Goal: Find contact information: Find contact information

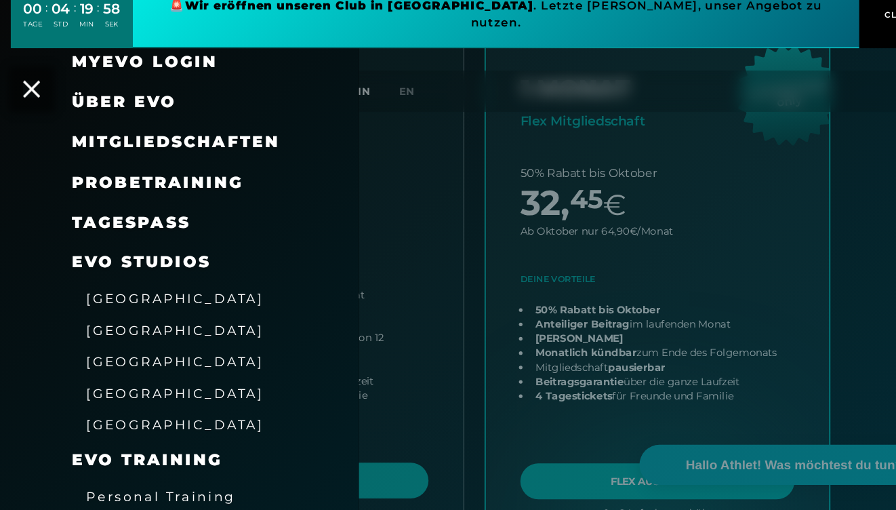
click at [38, 76] on div "MyEVO Login" at bounding box center [169, 87] width 339 height 38
click at [26, 104] on icon at bounding box center [30, 113] width 18 height 18
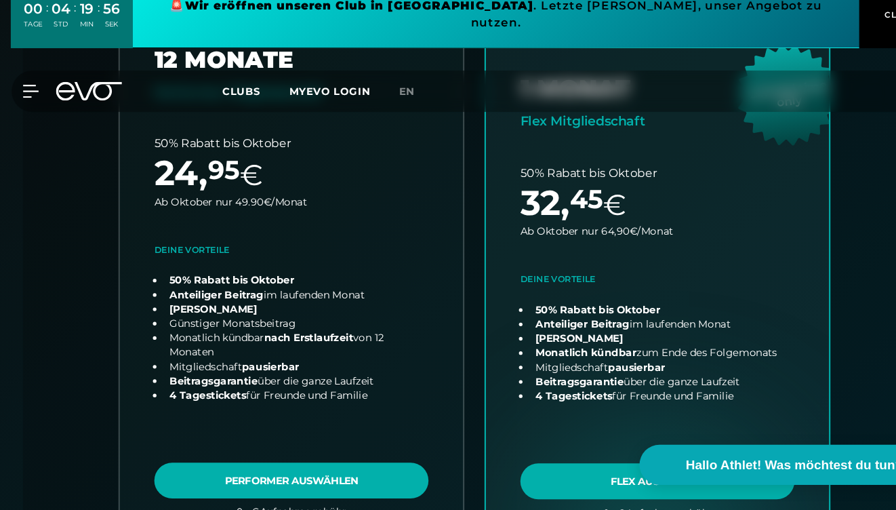
click at [96, 106] on icon at bounding box center [84, 115] width 62 height 18
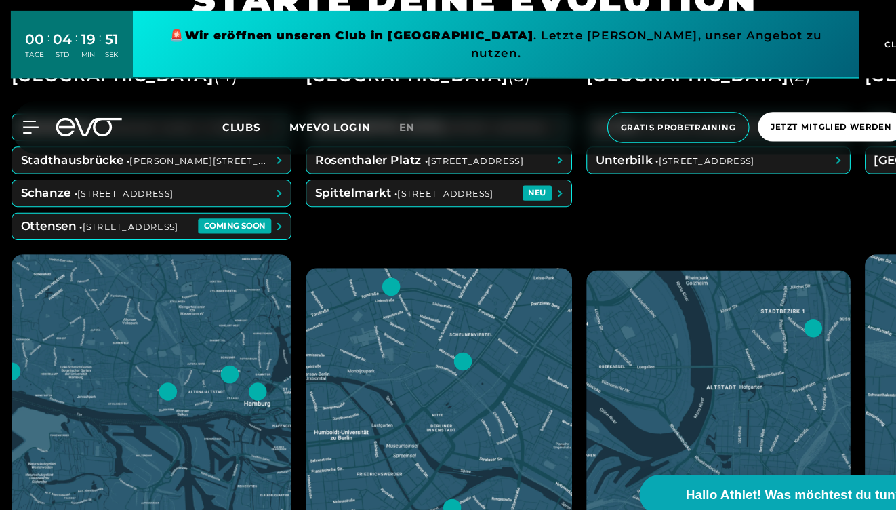
scroll to position [598, 0]
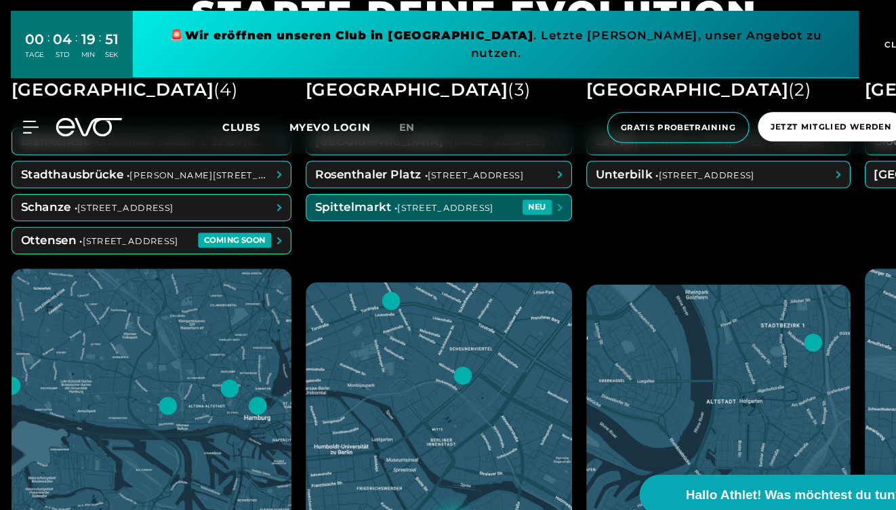
click at [339, 198] on span at bounding box center [414, 196] width 250 height 24
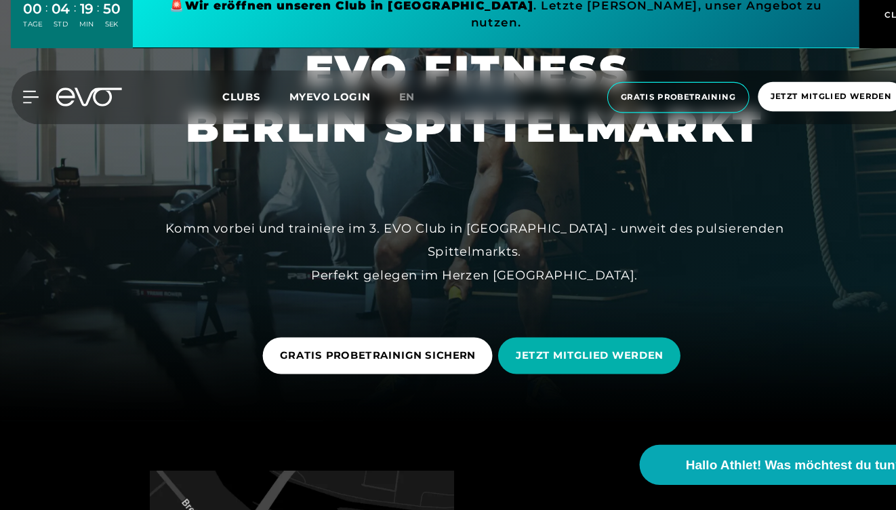
scroll to position [140, 0]
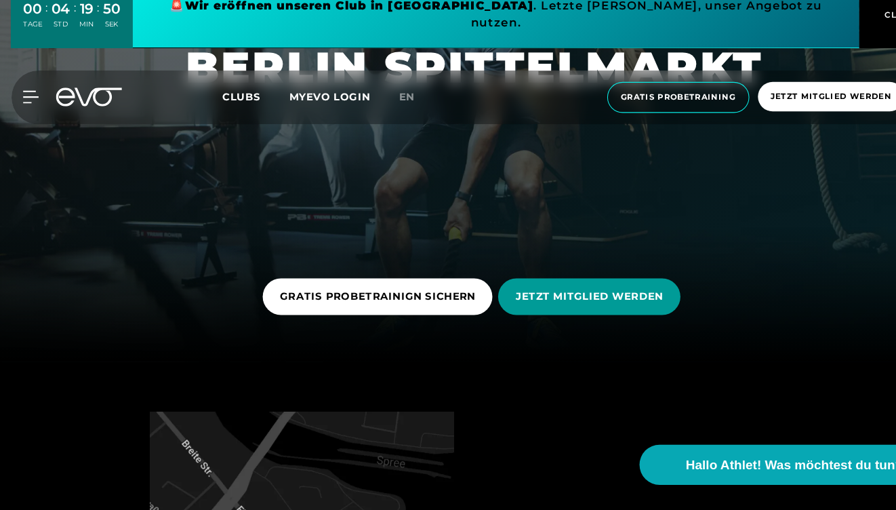
click at [560, 302] on span "JETZT MITGLIED WERDEN" at bounding box center [556, 309] width 140 height 14
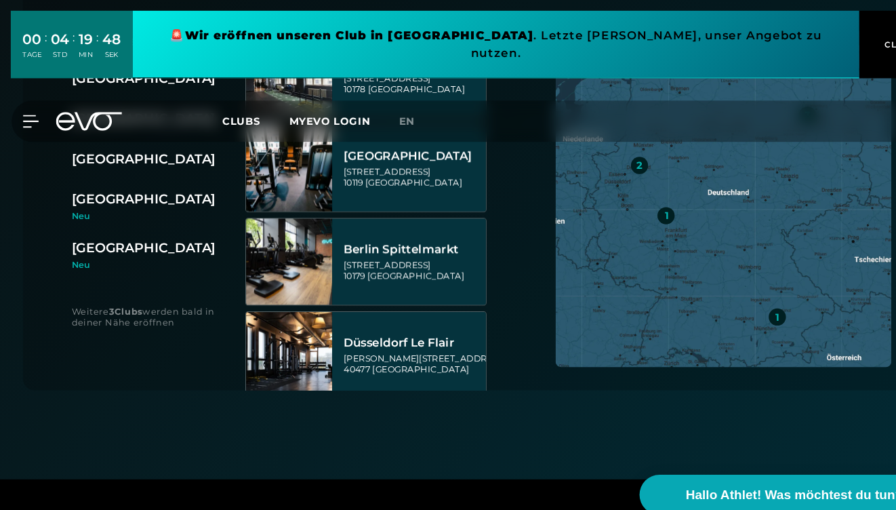
scroll to position [437, 0]
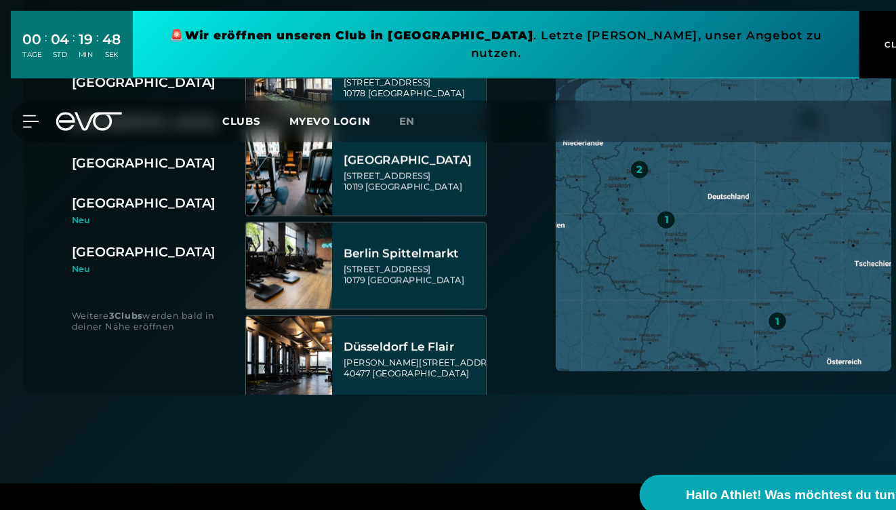
click at [414, 254] on div "[STREET_ADDRESS]" at bounding box center [390, 259] width 131 height 20
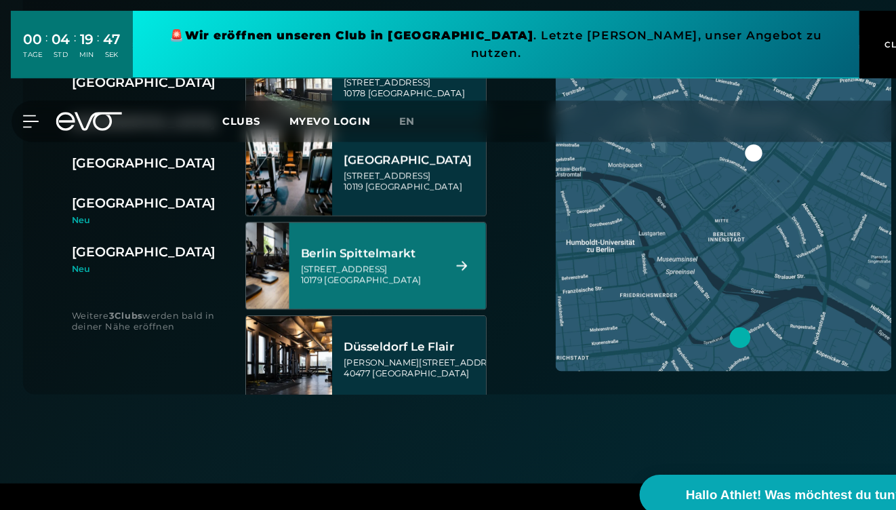
click at [413, 253] on div "[STREET_ADDRESS]" at bounding box center [349, 259] width 131 height 20
click at [287, 230] on div "Berlin Spittelmarkt Wallstraße 27 10179 Berlin" at bounding box center [349, 251] width 131 height 60
click at [264, 243] on img at bounding box center [252, 250] width 81 height 81
click at [313, 222] on div "Berlin Spittelmarkt Wallstraße 27 10179 Berlin" at bounding box center [349, 251] width 131 height 60
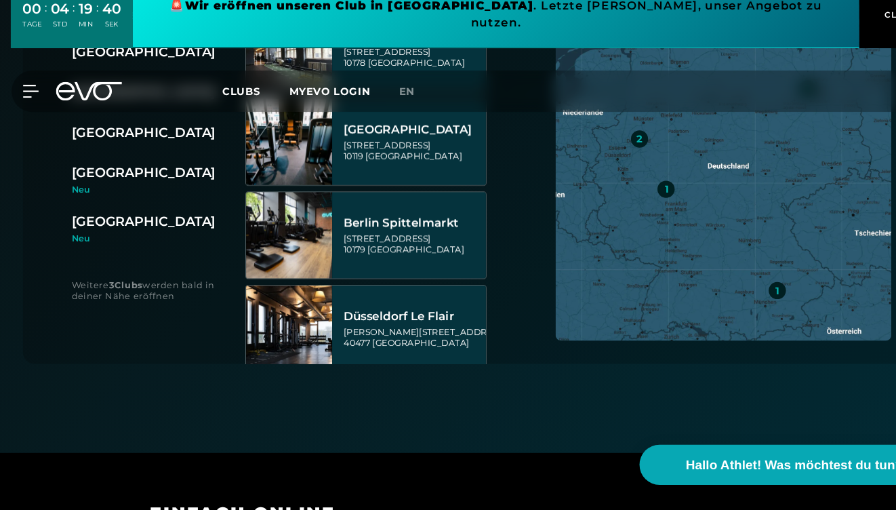
click at [347, 261] on div "[STREET_ADDRESS]" at bounding box center [390, 258] width 131 height 20
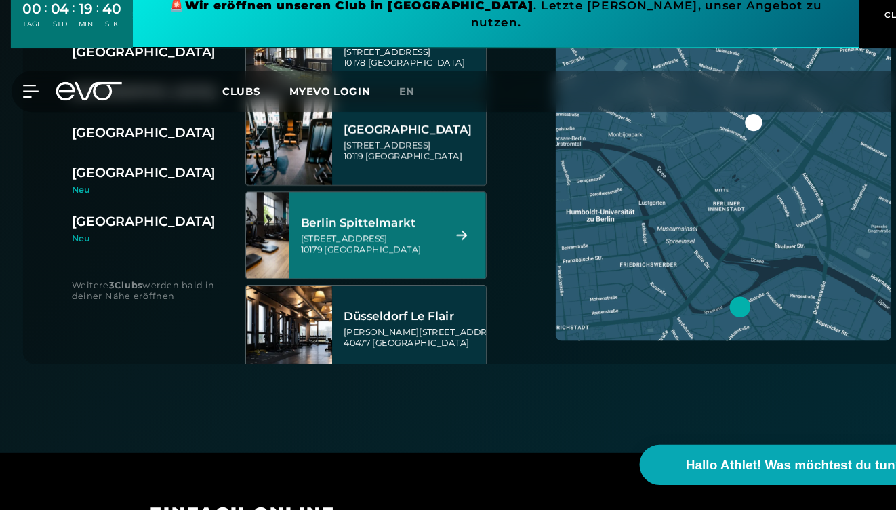
click at [347, 261] on div "[STREET_ADDRESS]" at bounding box center [349, 258] width 131 height 20
click at [426, 251] on icon at bounding box center [436, 249] width 24 height 9
click at [433, 247] on icon at bounding box center [436, 249] width 24 height 9
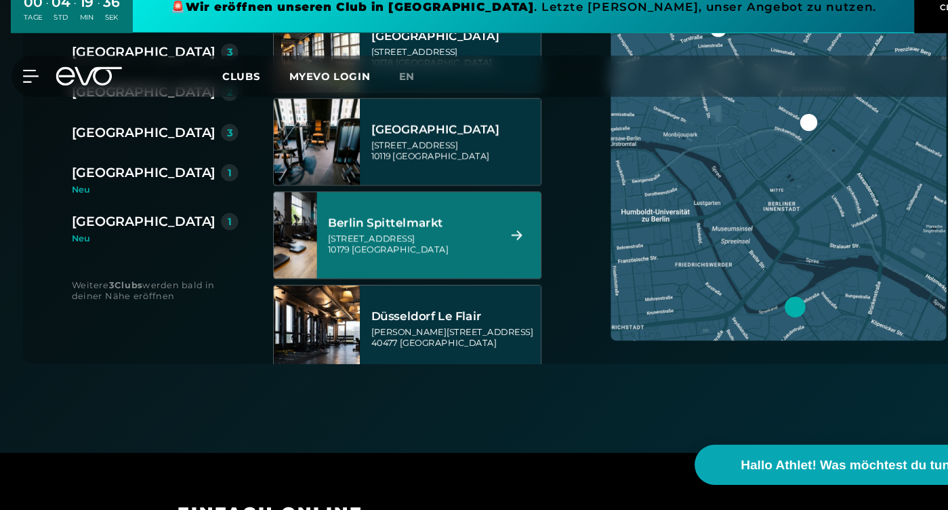
click at [388, 251] on div "[STREET_ADDRESS]" at bounding box center [388, 258] width 157 height 20
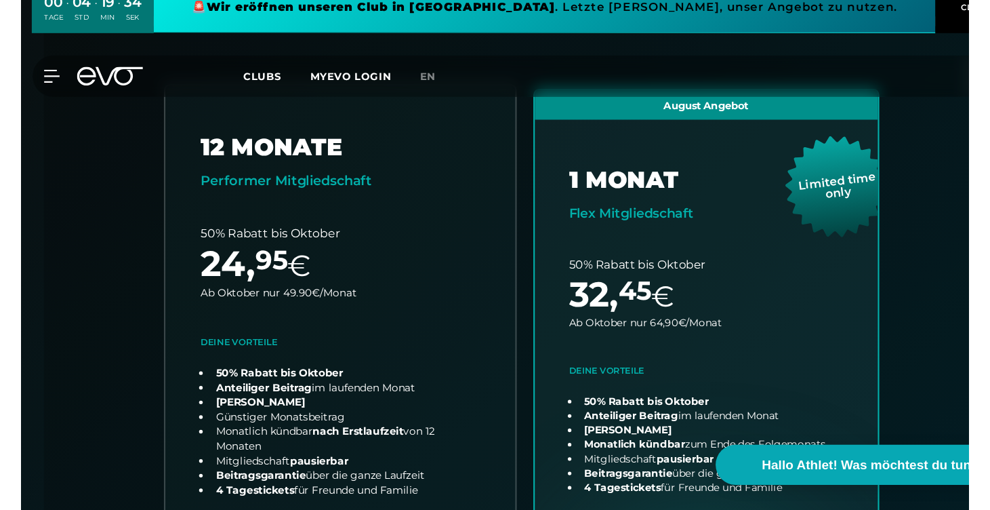
scroll to position [435, 0]
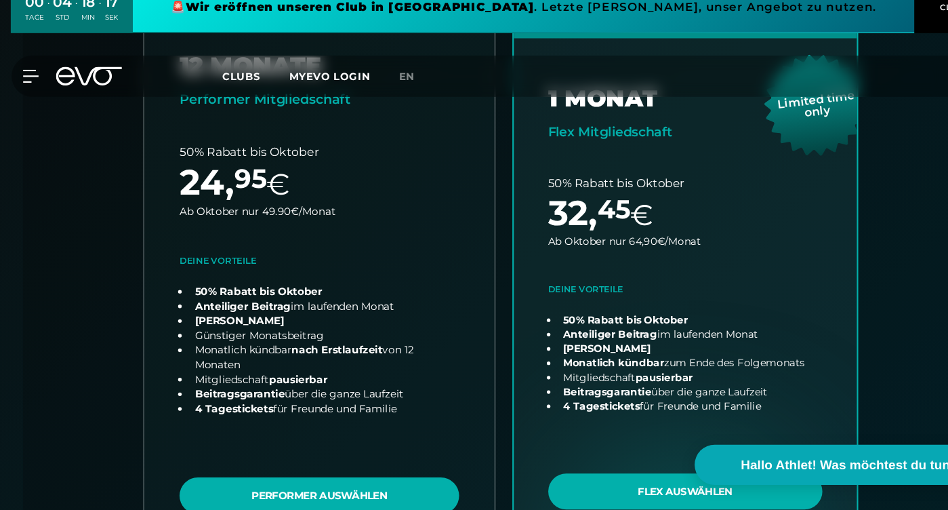
click at [331, 456] on link "choose plan" at bounding box center [301, 291] width 331 height 519
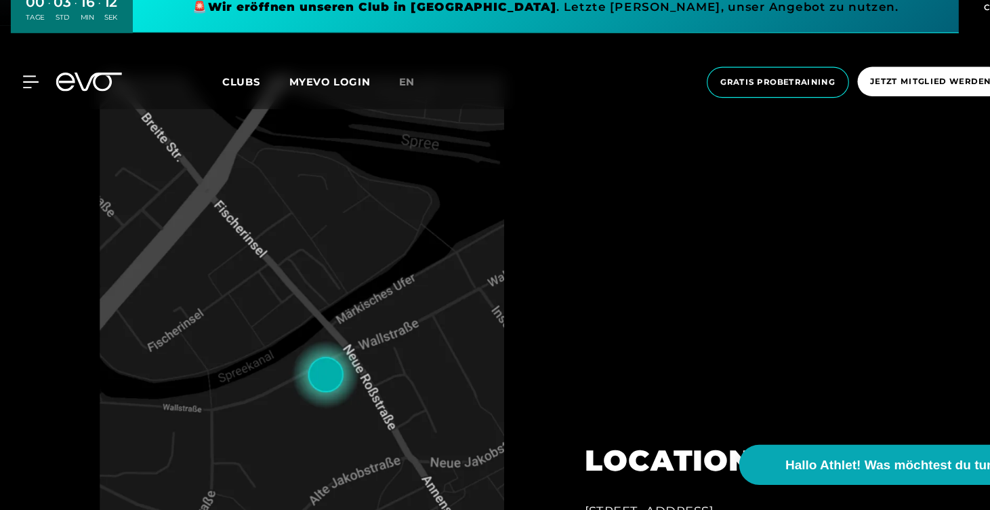
scroll to position [459, 0]
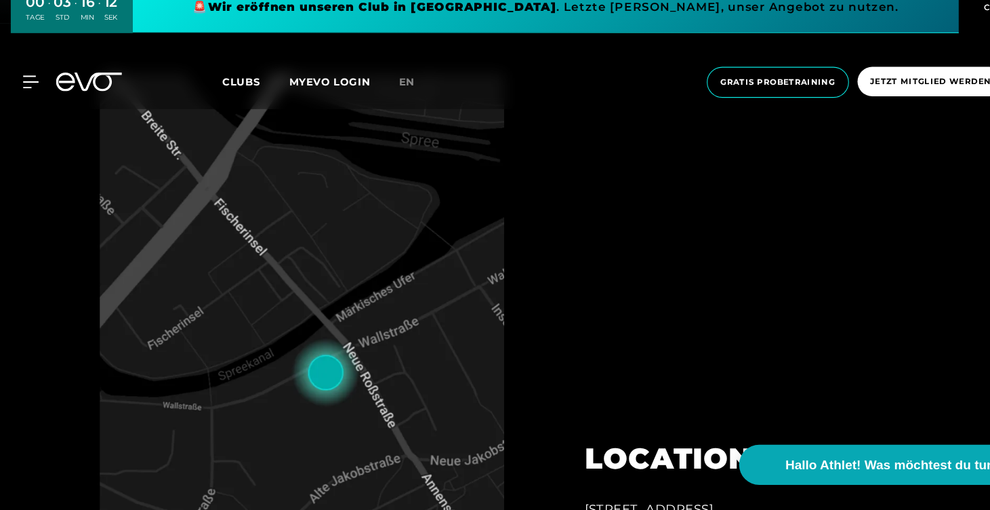
click at [88, 97] on icon at bounding box center [92, 106] width 45 height 18
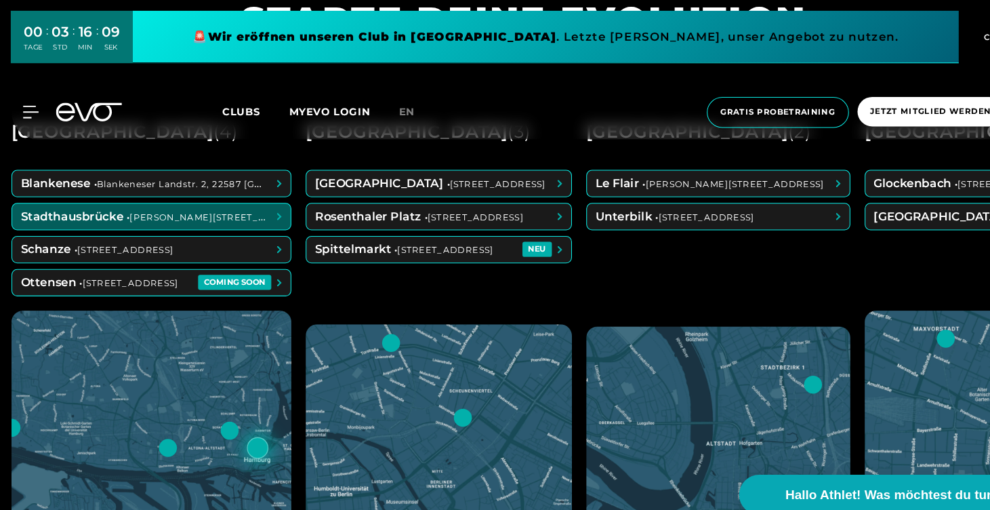
scroll to position [576, 0]
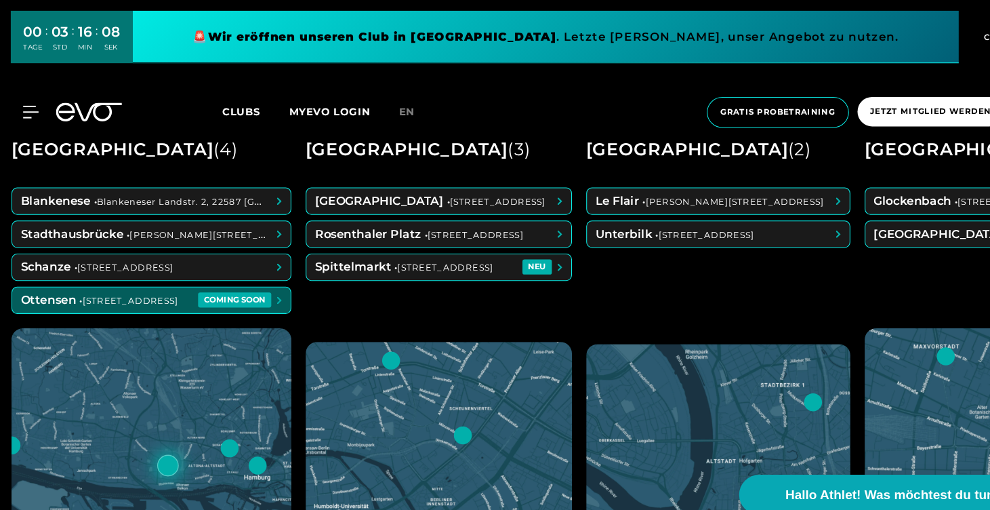
click at [179, 291] on span at bounding box center [143, 283] width 263 height 24
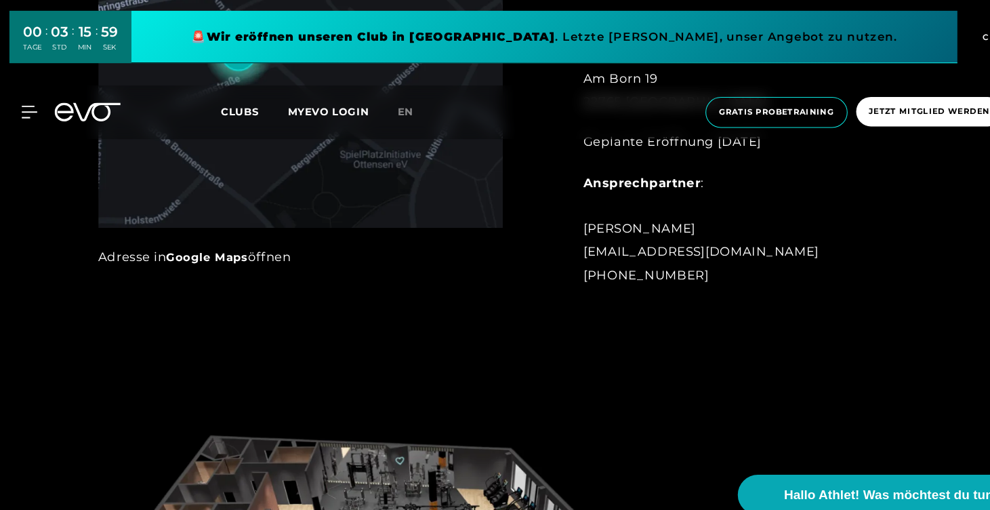
scroll to position [885, 0]
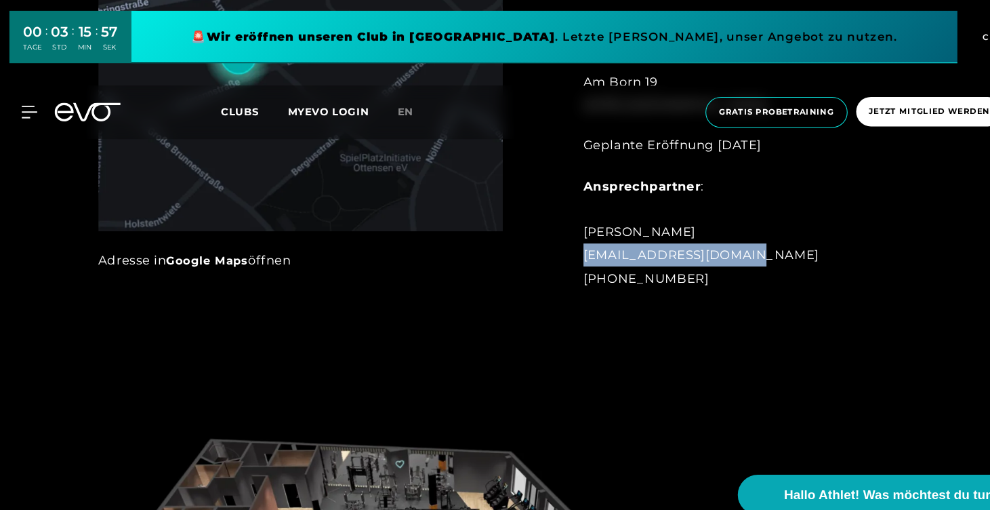
drag, startPoint x: 553, startPoint y: 242, endPoint x: 724, endPoint y: 246, distance: 170.8
click at [724, 246] on div "Ansprechpartner : [PERSON_NAME] [EMAIL_ADDRESS][DOMAIN_NAME] [PHONE_NUMBER]" at bounding box center [701, 219] width 298 height 109
copy div "[EMAIL_ADDRESS][DOMAIN_NAME]"
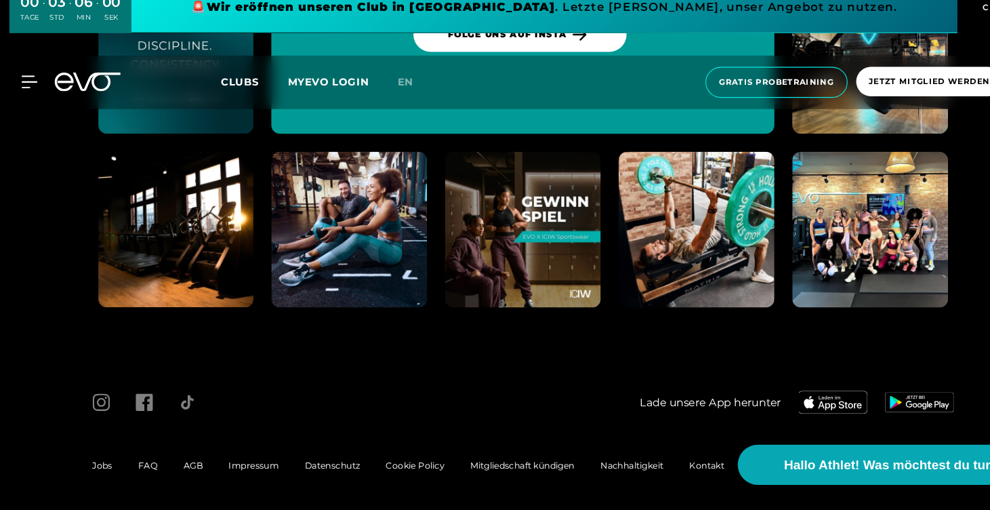
scroll to position [5309, 0]
click at [175, 462] on span "AGB" at bounding box center [184, 467] width 18 height 10
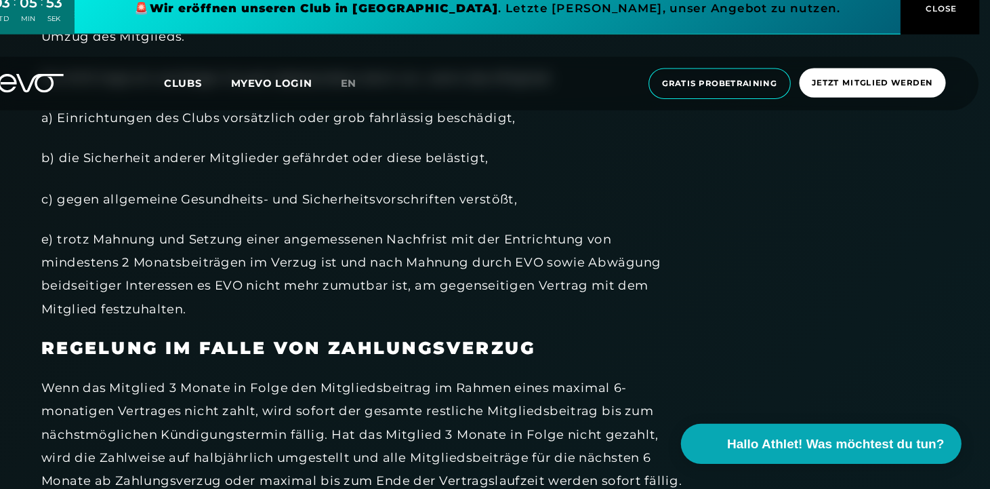
scroll to position [466, 0]
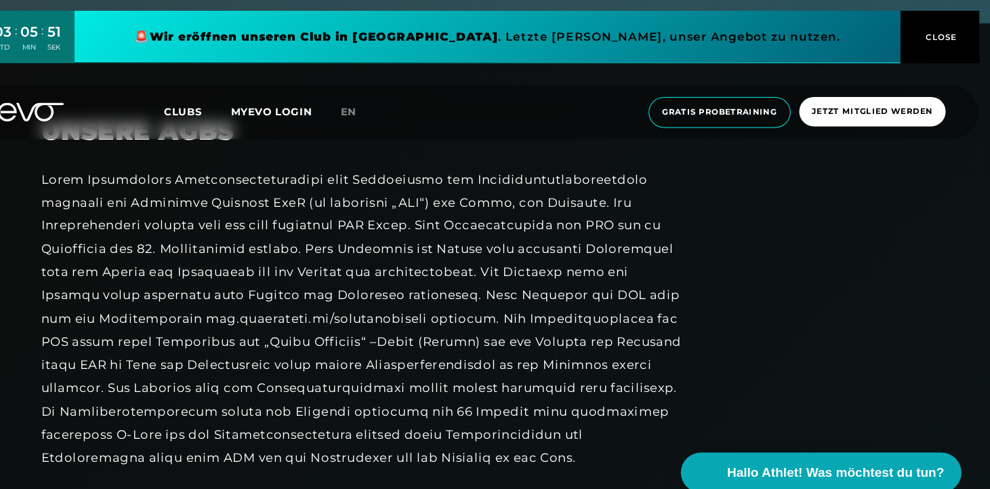
click at [402, 272] on div at bounding box center [399, 301] width 610 height 285
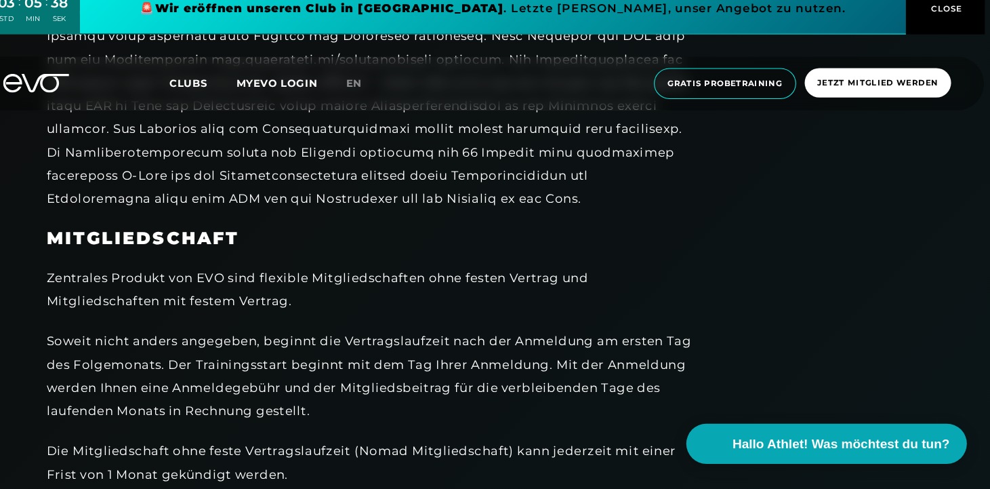
scroll to position [1463, 0]
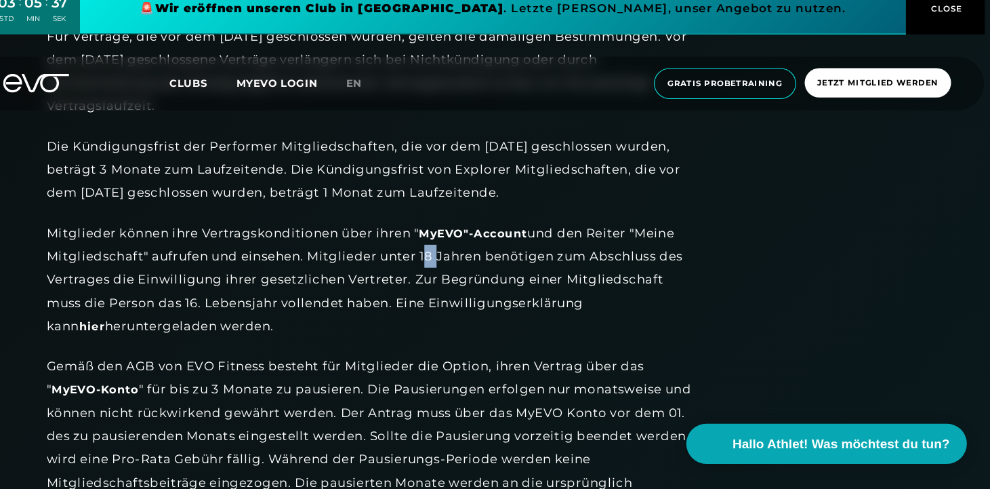
click at [619, 271] on div "Mitglieder können ihre Vertragskonditionen über ihren " MyEVO"-Account und den …" at bounding box center [399, 290] width 610 height 109
click at [149, 329] on link "hier" at bounding box center [137, 336] width 24 height 14
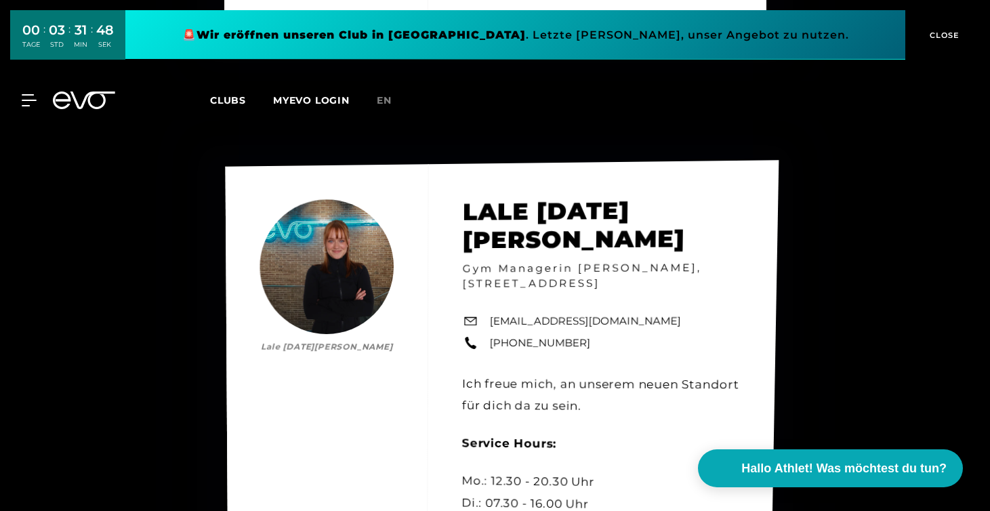
scroll to position [5679, 0]
